Goal: Task Accomplishment & Management: Manage account settings

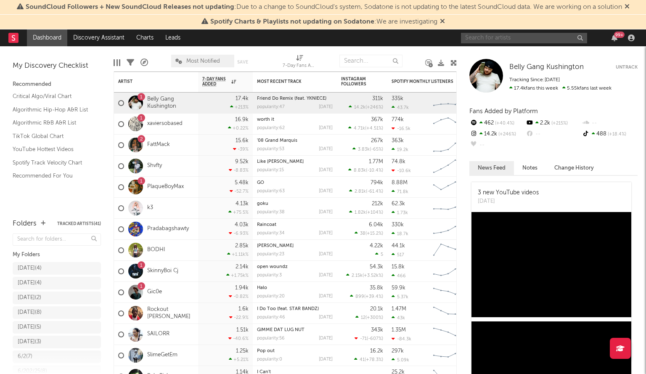
click at [485, 42] on input "text" at bounding box center [524, 38] width 126 height 11
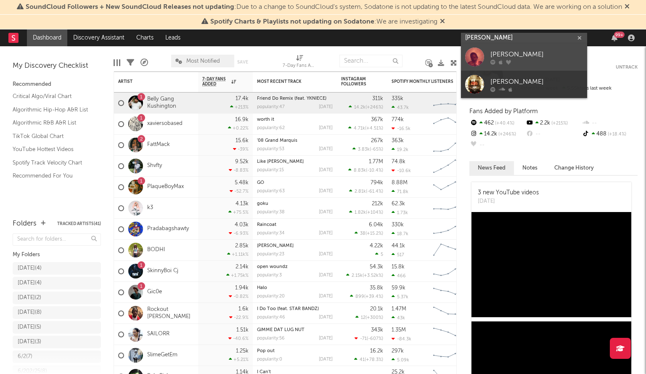
type input "[PERSON_NAME]"
click at [477, 54] on div at bounding box center [474, 57] width 19 height 19
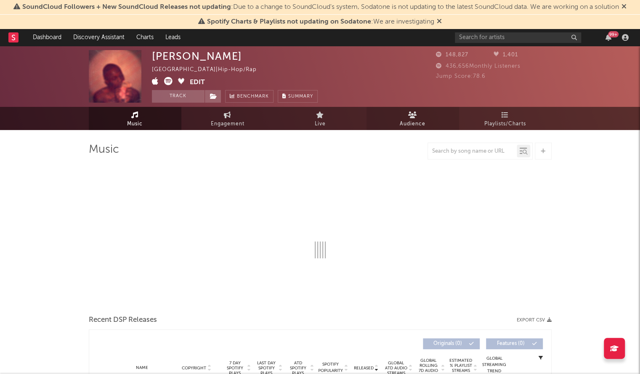
select select "6m"
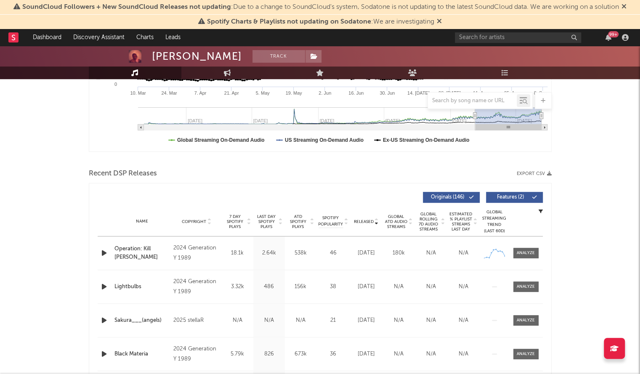
scroll to position [216, 0]
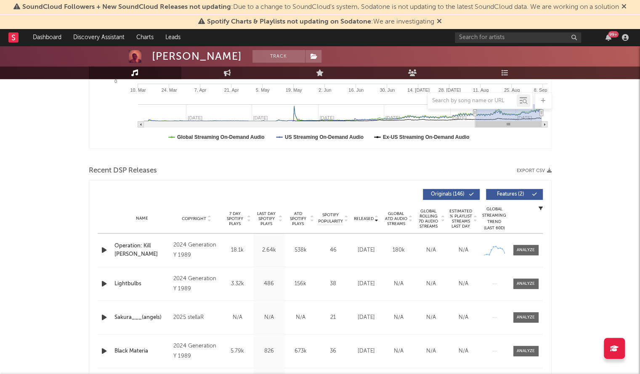
click at [125, 283] on div "Lightbulbs" at bounding box center [141, 284] width 55 height 8
click at [479, 35] on input "text" at bounding box center [518, 37] width 126 height 11
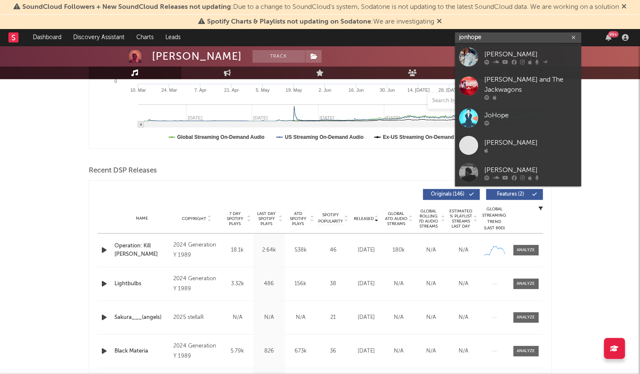
click at [474, 37] on input "jonhope" at bounding box center [518, 37] width 126 height 11
paste input "[URL][DOMAIN_NAME]"
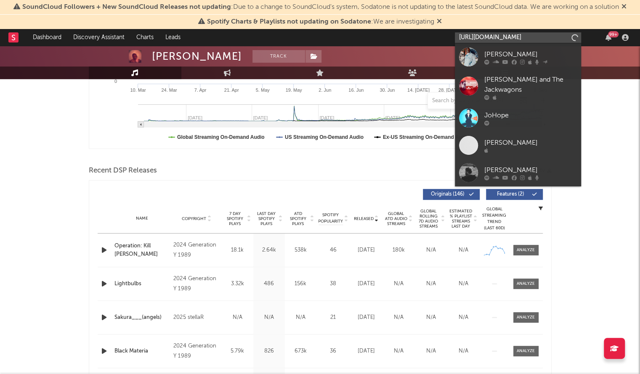
type input "[URL][DOMAIN_NAME]"
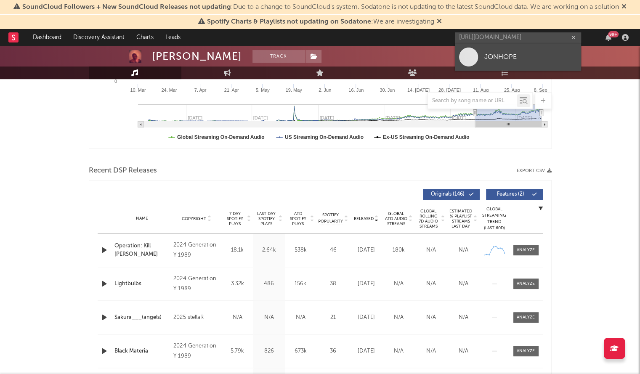
click at [477, 58] on span at bounding box center [468, 57] width 19 height 19
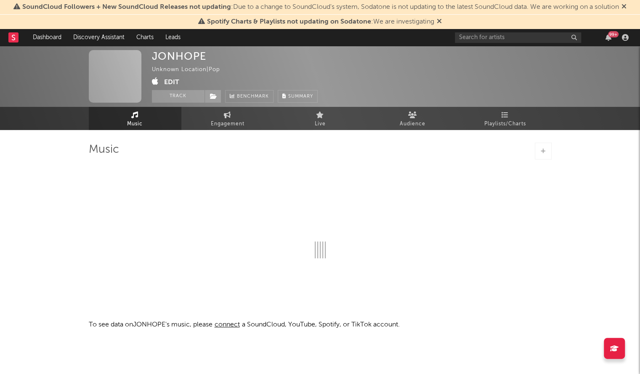
select select "1w"
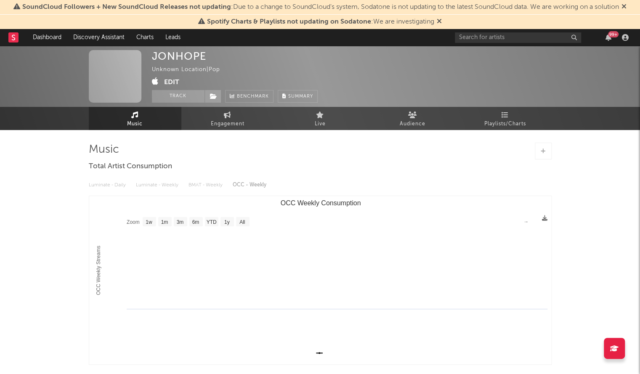
scroll to position [66, 0]
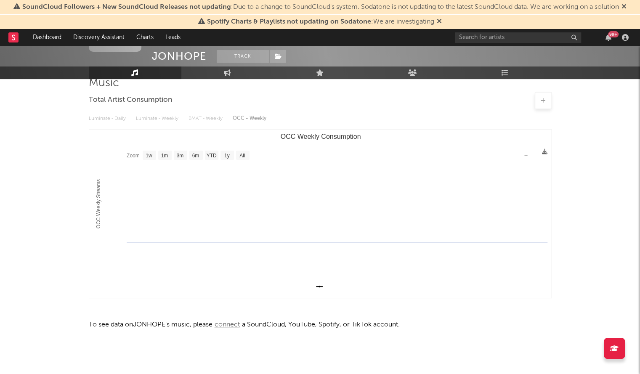
click at [233, 326] on span "connect" at bounding box center [226, 324] width 29 height 7
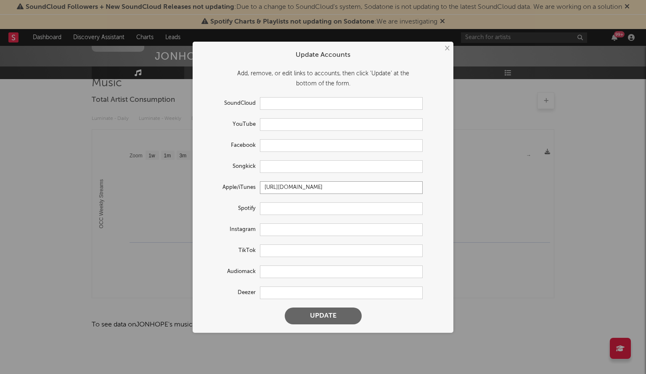
click at [281, 188] on input "[URL][DOMAIN_NAME]" at bounding box center [341, 187] width 163 height 13
paste input "text"
type input "[URL][DOMAIN_NAME]"
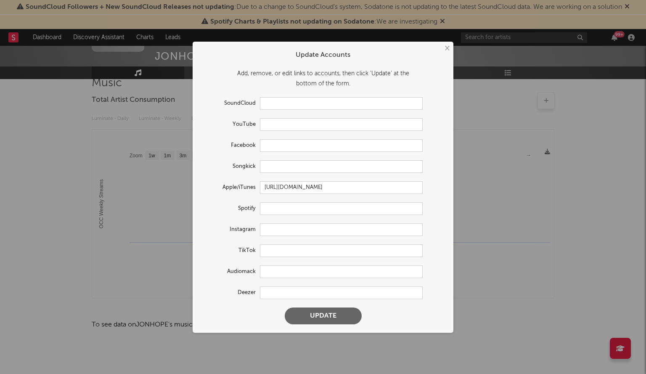
click at [322, 320] on button "Update" at bounding box center [323, 316] width 77 height 17
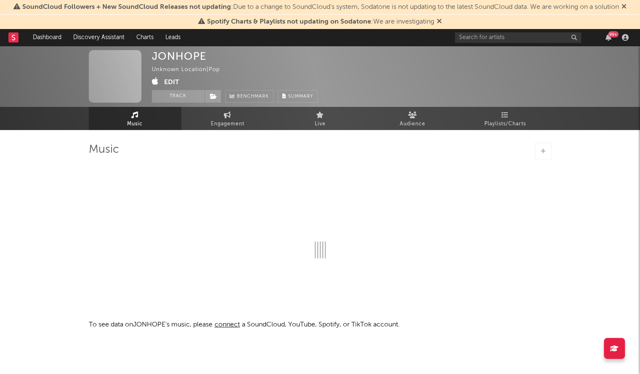
select select "1w"
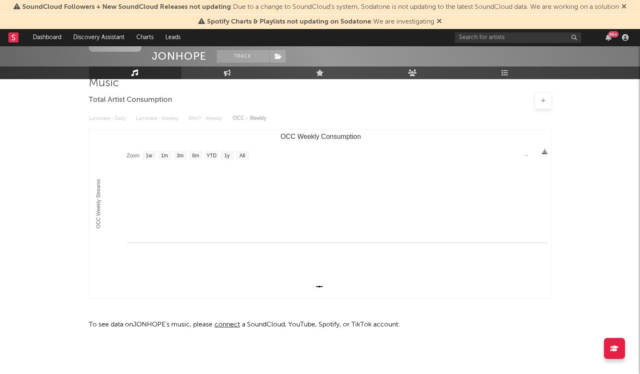
click at [24, 146] on div "JONHOPE Track Unknown Location | Pop Edit Track Benchmark Summary Music Engagem…" at bounding box center [320, 176] width 640 height 395
